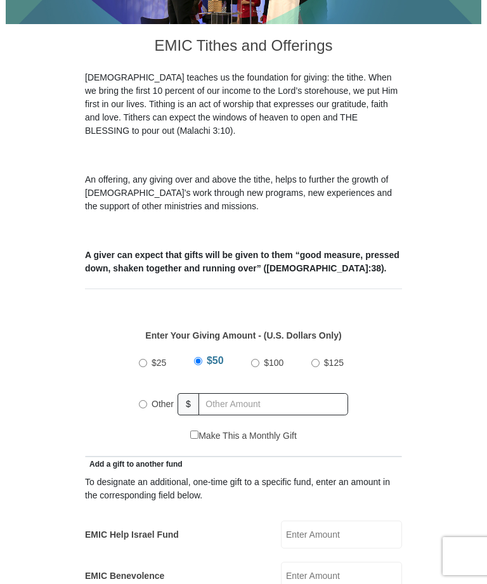
scroll to position [291, 0]
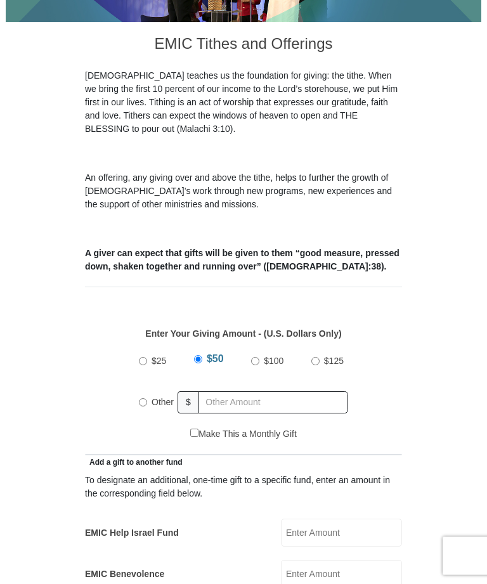
click at [143, 357] on input "$25" at bounding box center [143, 361] width 8 height 8
radio input "true"
click at [196, 428] on input "Make This a Monthly Gift" at bounding box center [194, 432] width 8 height 8
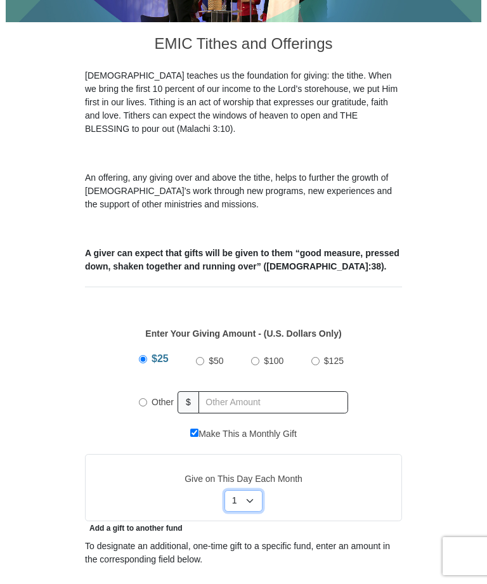
click at [250, 490] on select "Select Day of Month 1 2 3 4 5 6 7 8 9 10 11 12 13 14 15 16 17 18 19 20 21 22 23…" at bounding box center [243, 501] width 38 height 22
click at [141, 355] on input "$25" at bounding box center [143, 359] width 8 height 8
click at [205, 427] on label "Make This a Monthly Gift" at bounding box center [243, 433] width 106 height 13
click at [198, 428] on input "Make This a Monthly Gift" at bounding box center [194, 432] width 8 height 8
checkbox input "false"
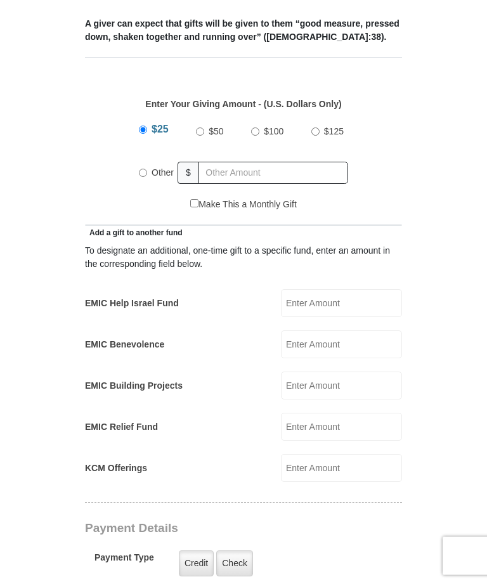
scroll to position [521, 0]
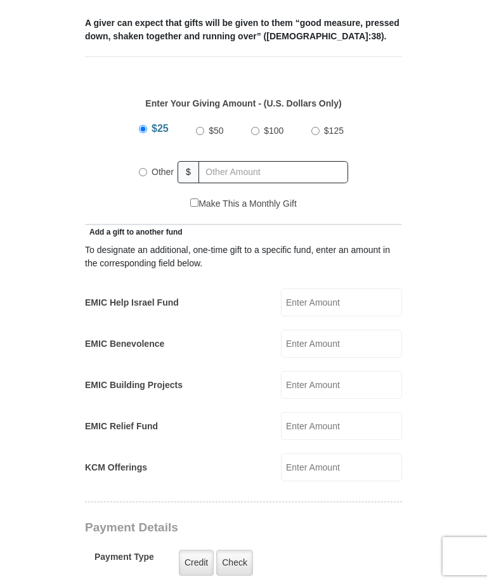
click at [362, 453] on input "KCM Offerings" at bounding box center [341, 467] width 121 height 28
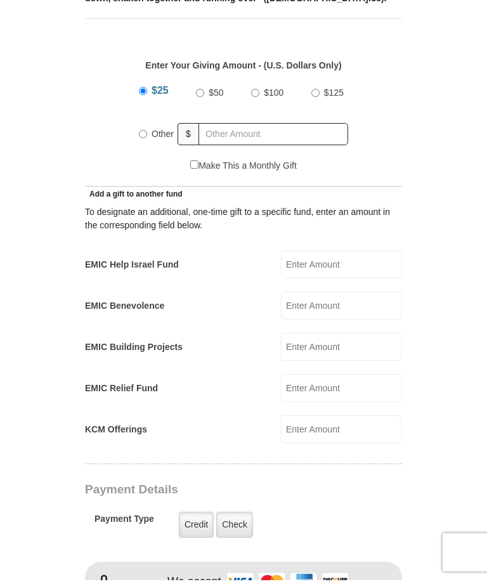
scroll to position [541, 0]
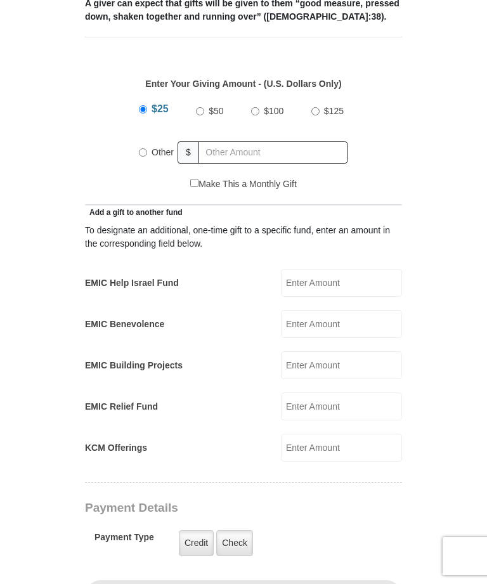
click at [27, 219] on form "[GEOGRAPHIC_DATA][DEMOGRAPHIC_DATA] Online Giving Because of gifts like yours, …" at bounding box center [243, 429] width 475 height 1838
click at [32, 222] on form "[GEOGRAPHIC_DATA][DEMOGRAPHIC_DATA] Online Giving Because of gifts like yours, …" at bounding box center [243, 429] width 475 height 1838
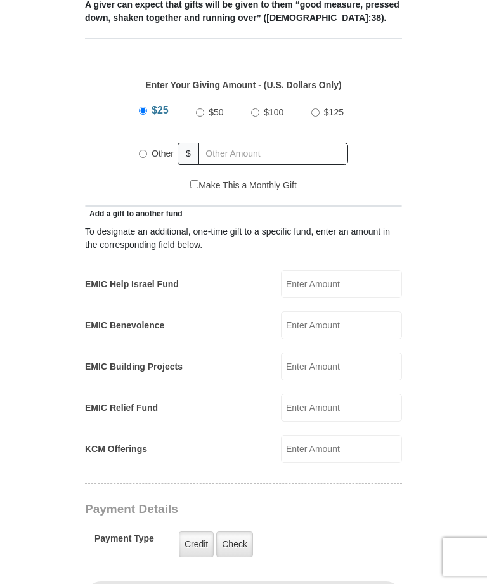
click at [195, 530] on label "Credit" at bounding box center [196, 543] width 35 height 26
click at [0, 0] on input "Credit" at bounding box center [0, 0] width 0 height 0
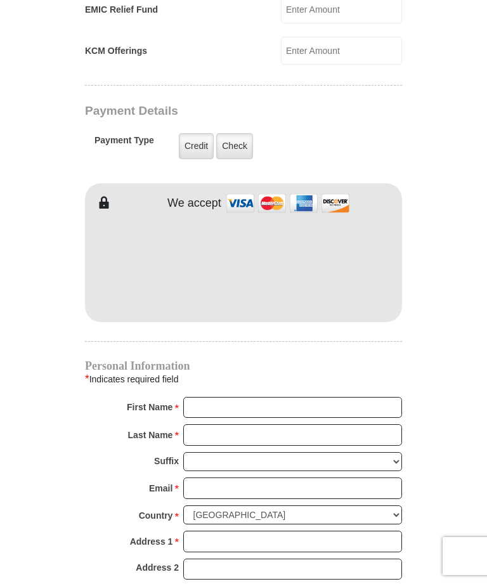
scroll to position [937, 0]
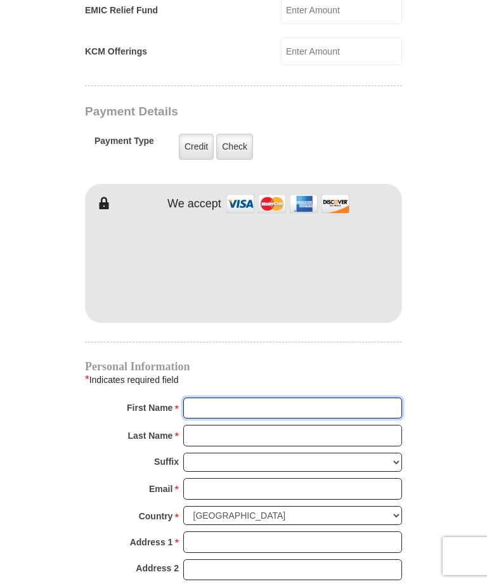
click at [354, 397] on input "First Name *" at bounding box center [292, 408] width 219 height 22
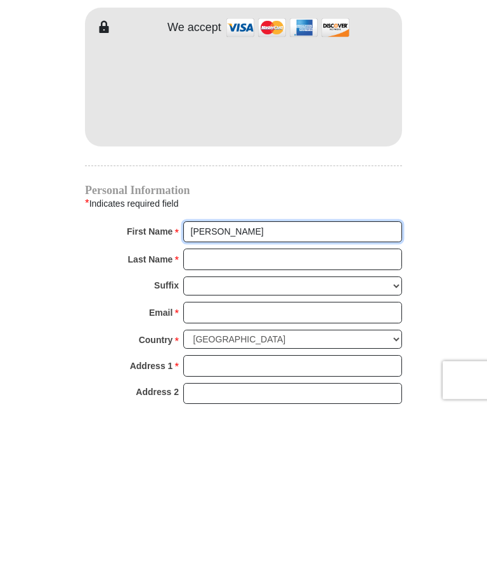
type input "[PERSON_NAME]"
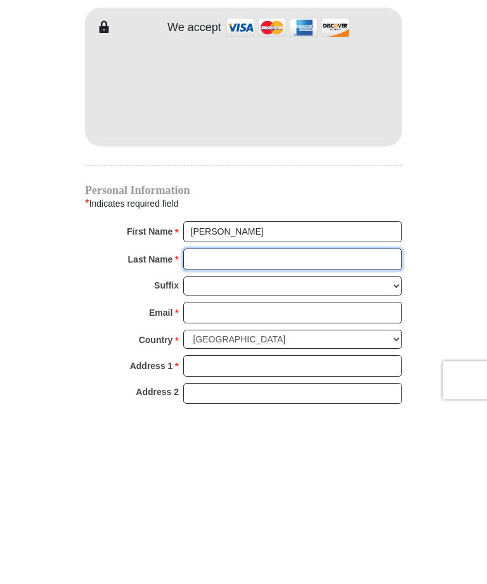
click at [343, 425] on input "Last Name *" at bounding box center [292, 436] width 219 height 22
type input "[PERSON_NAME]"
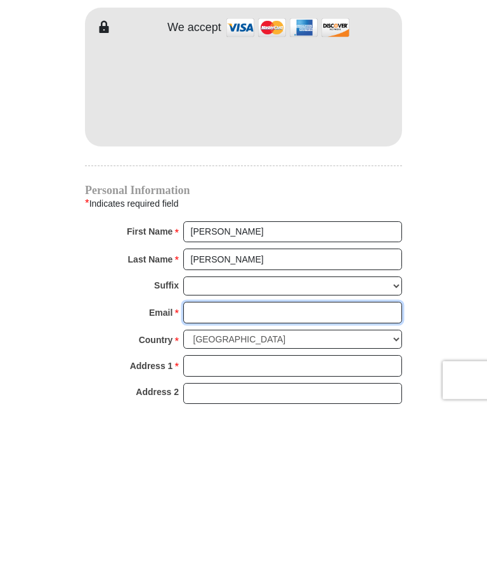
click at [361, 478] on input "Email *" at bounding box center [292, 489] width 219 height 22
type input "[EMAIL_ADDRESS][DOMAIN_NAME]"
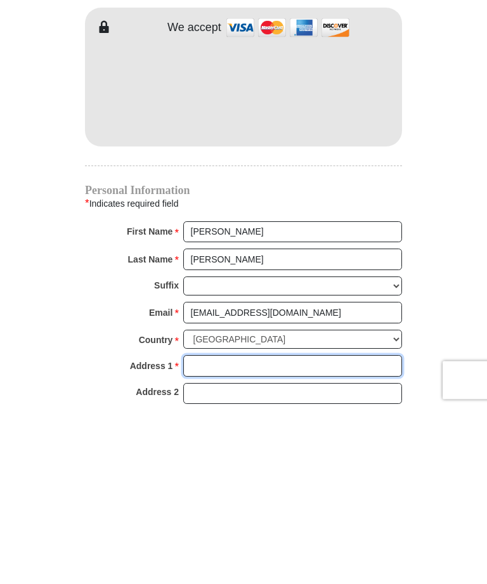
click at [352, 531] on input "Address 1 *" at bounding box center [292, 542] width 219 height 22
type input "506 Lemons Dr"
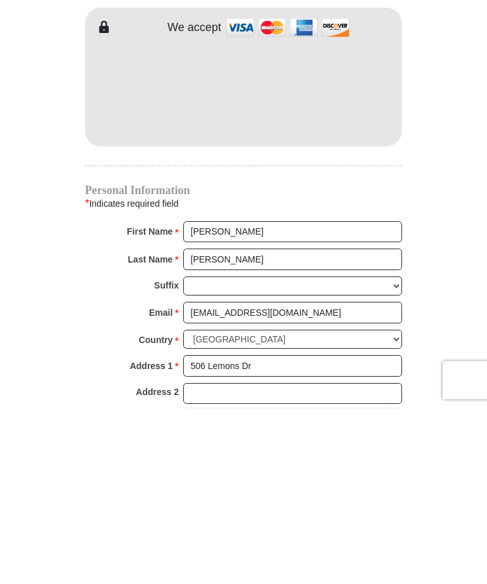
type input "[GEOGRAPHIC_DATA]"
select select "[GEOGRAPHIC_DATA]"
type input "75104"
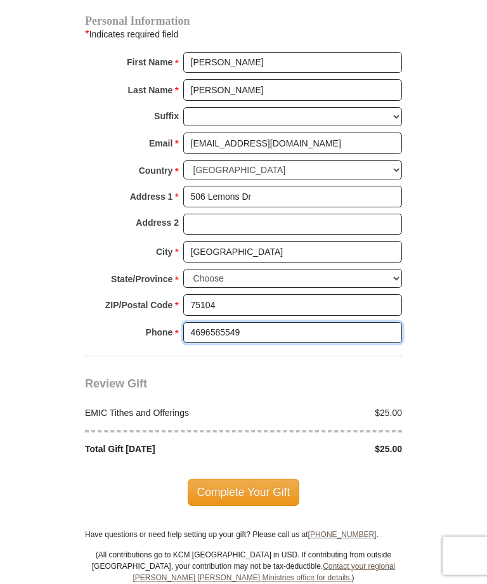
scroll to position [1283, 0]
type input "4696585549"
click at [267, 478] on span "Complete Your Gift" at bounding box center [244, 491] width 112 height 27
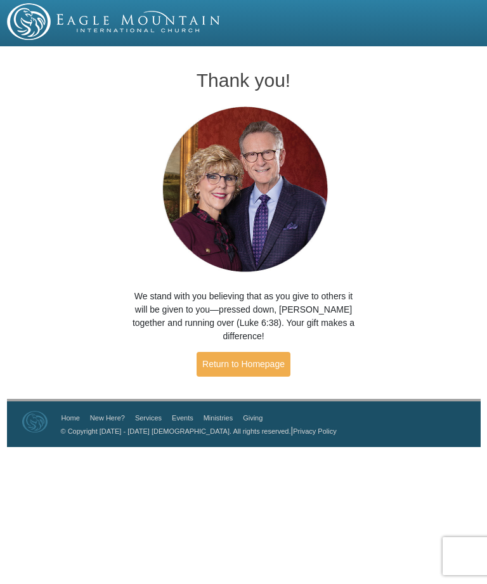
click at [249, 352] on link "Return to Homepage" at bounding box center [243, 364] width 94 height 25
